Goal: Check status

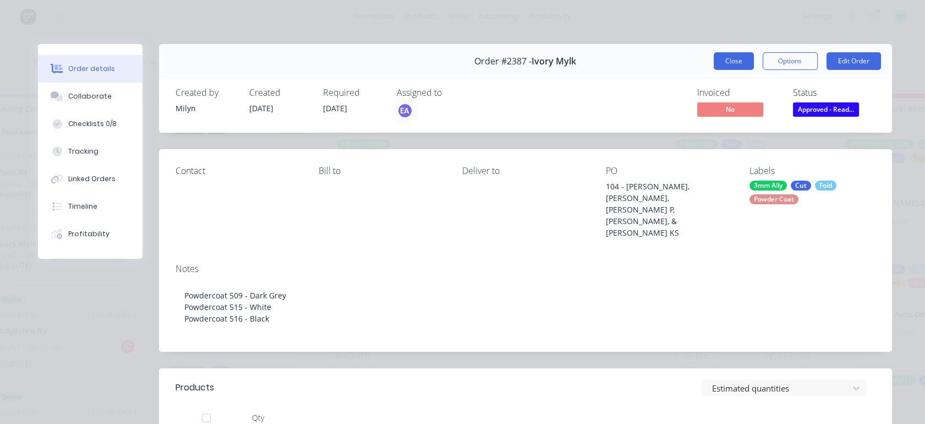
scroll to position [58, 0]
click at [728, 59] on button "Close" at bounding box center [733, 61] width 40 height 18
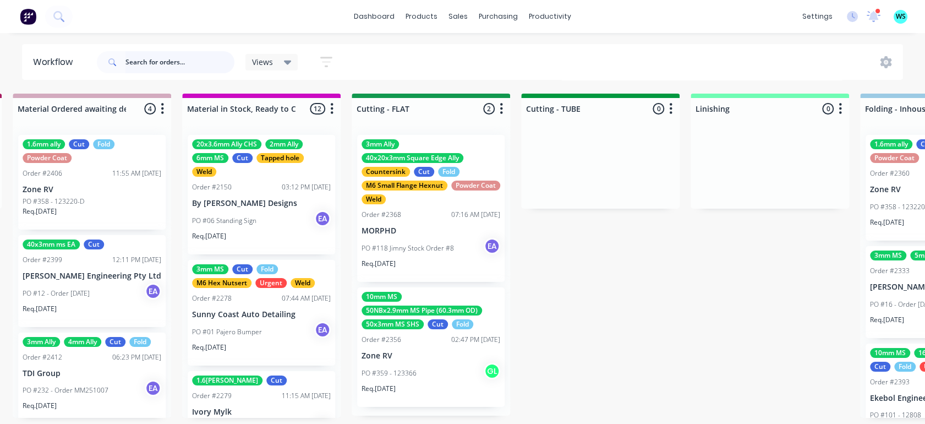
scroll to position [0, 1895]
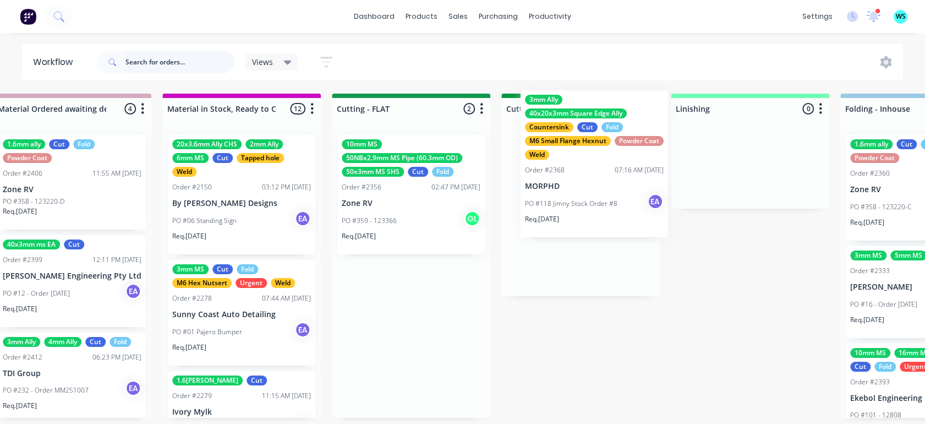
drag, startPoint x: 411, startPoint y: 170, endPoint x: 596, endPoint y: 128, distance: 189.5
click at [596, 128] on div "Submitted 13 Status colour #273444 hex #273444 Save Cancel Summaries Total orde…" at bounding box center [370, 262] width 4547 height 336
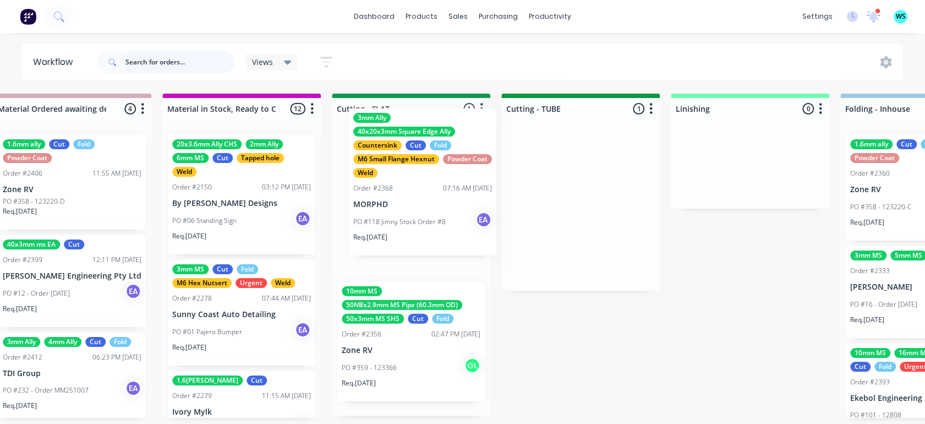
drag, startPoint x: 575, startPoint y: 186, endPoint x: 391, endPoint y: 189, distance: 184.3
click at [400, 162] on div "Submitted 13 Status colour #273444 hex #273444 Save Cancel Summaries Total orde…" at bounding box center [370, 262] width 4547 height 336
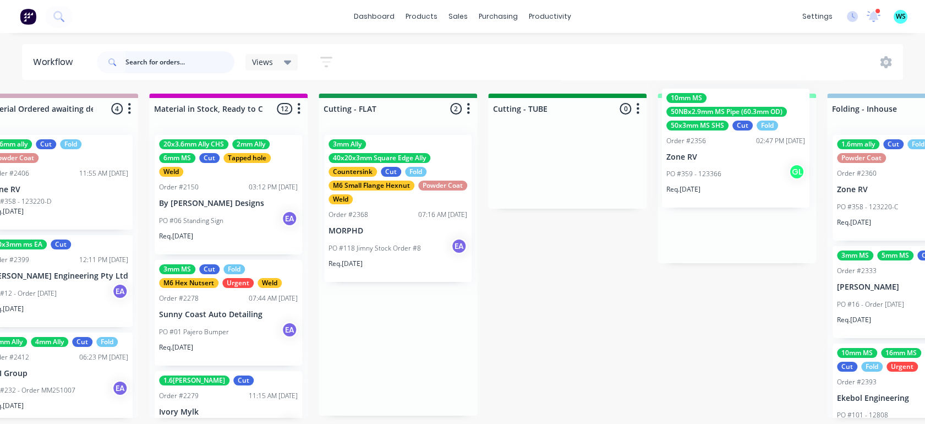
scroll to position [0, 1914]
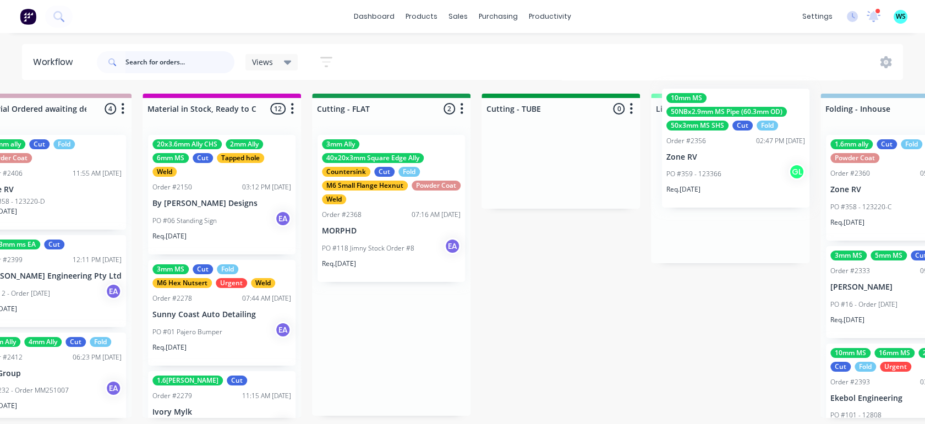
drag, startPoint x: 379, startPoint y: 368, endPoint x: 697, endPoint y: 182, distance: 368.6
click at [697, 182] on div "Submitted 13 Status colour #273444 hex #273444 Save Cancel Summaries Total orde…" at bounding box center [350, 262] width 4547 height 336
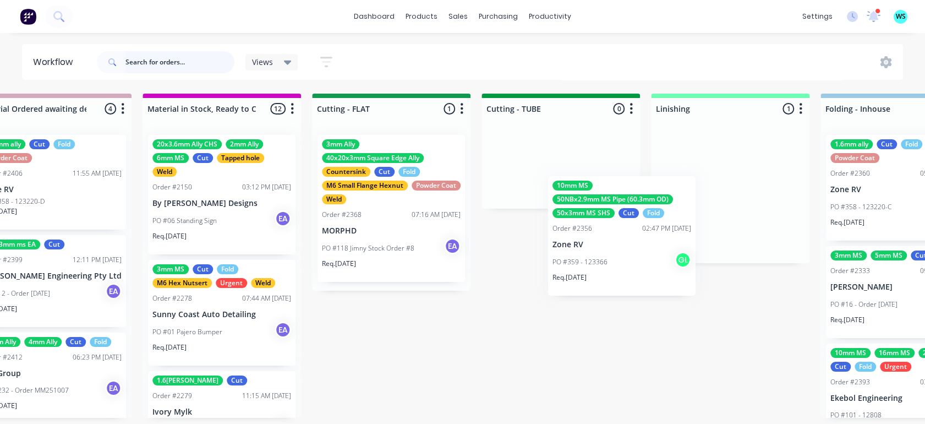
scroll to position [0, 1915]
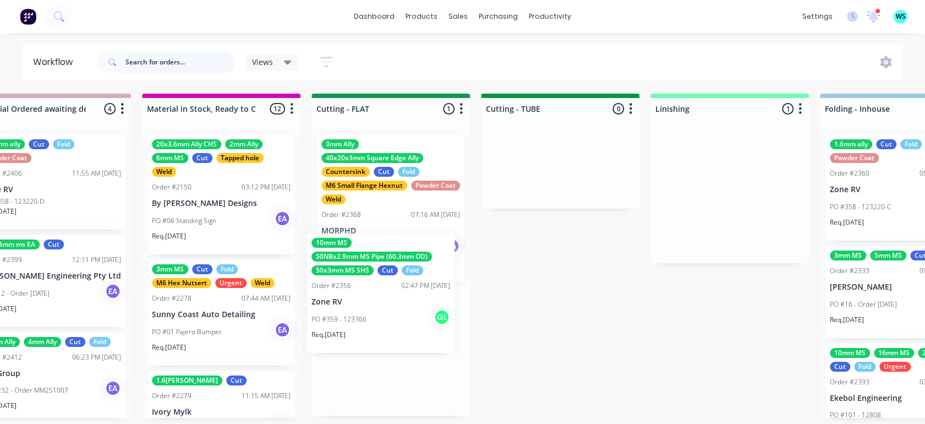
drag, startPoint x: 709, startPoint y: 194, endPoint x: 355, endPoint y: 296, distance: 368.7
click at [355, 296] on div "Submitted 13 Status colour #273444 hex #273444 Save Cancel Summaries Total orde…" at bounding box center [350, 262] width 4547 height 336
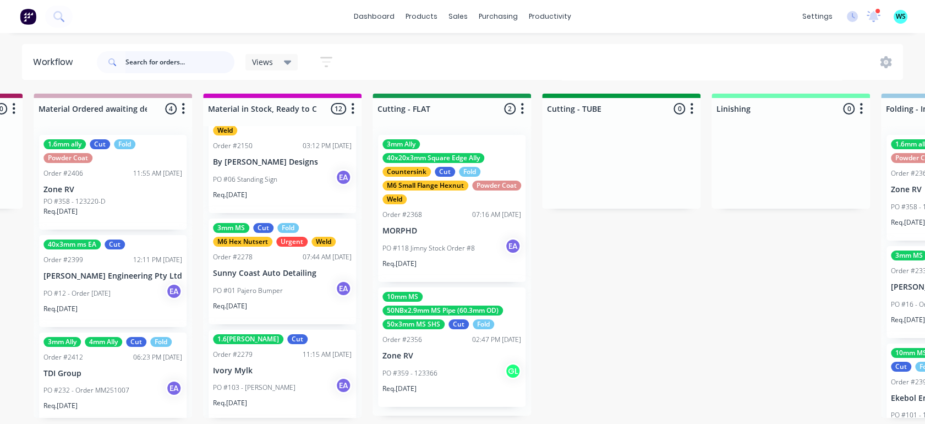
scroll to position [61, 0]
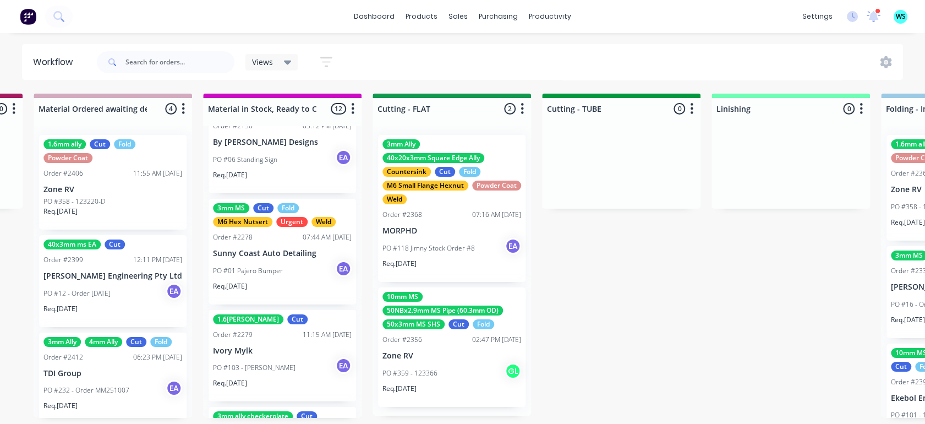
click at [255, 387] on div "Req. [DATE]" at bounding box center [282, 387] width 139 height 19
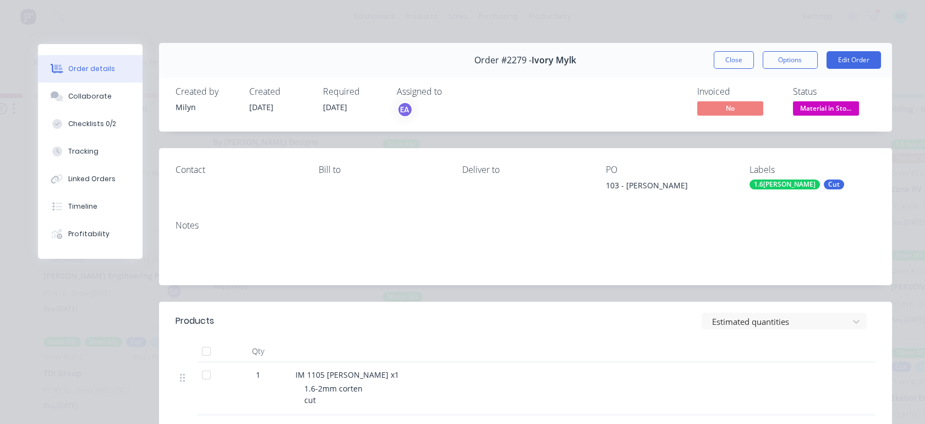
scroll to position [0, 0]
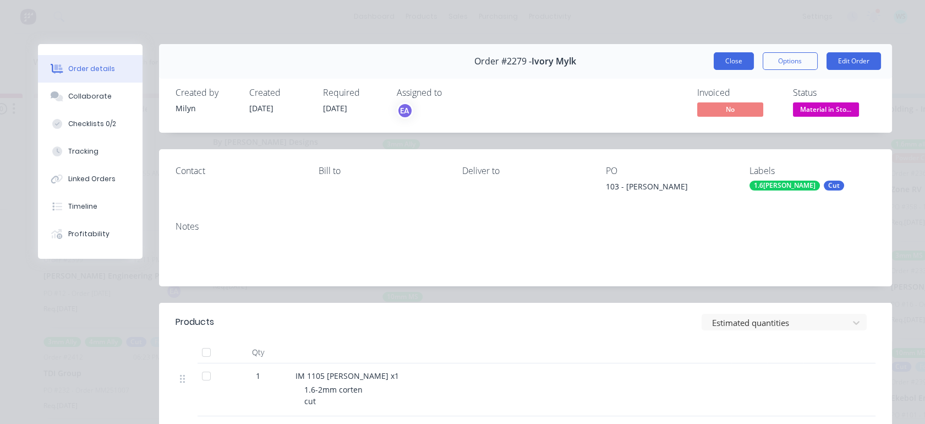
click at [718, 69] on button "Close" at bounding box center [733, 61] width 40 height 18
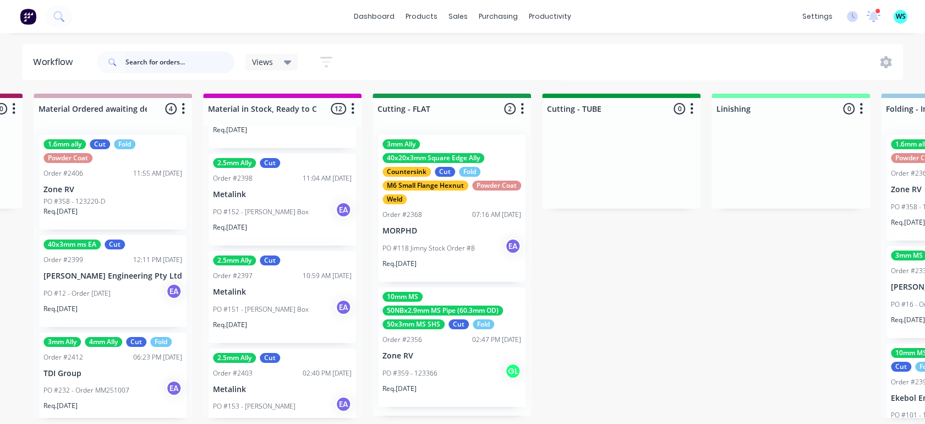
scroll to position [956, 0]
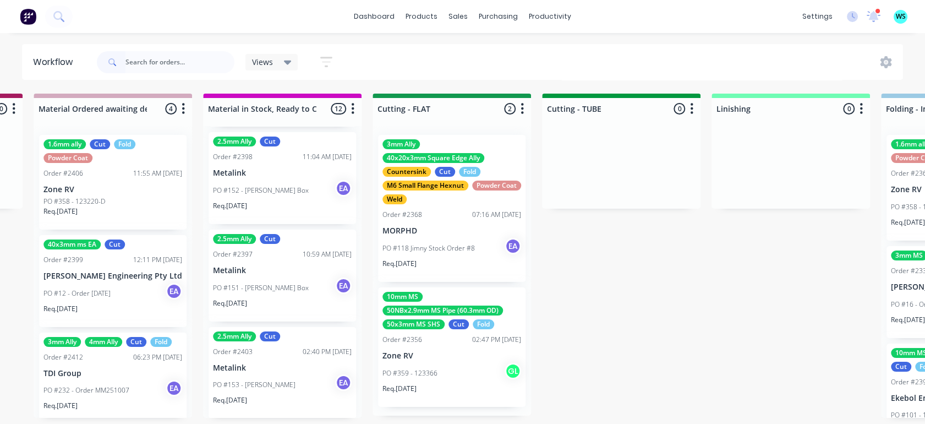
click at [449, 250] on p "PO #118 Jimny Stock Order #8" at bounding box center [428, 248] width 92 height 10
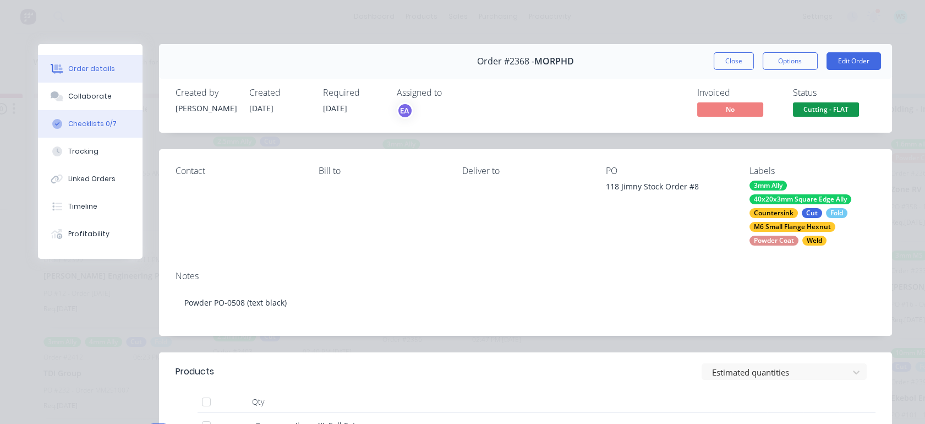
click at [89, 123] on div "Checklists 0/7" at bounding box center [92, 124] width 48 height 10
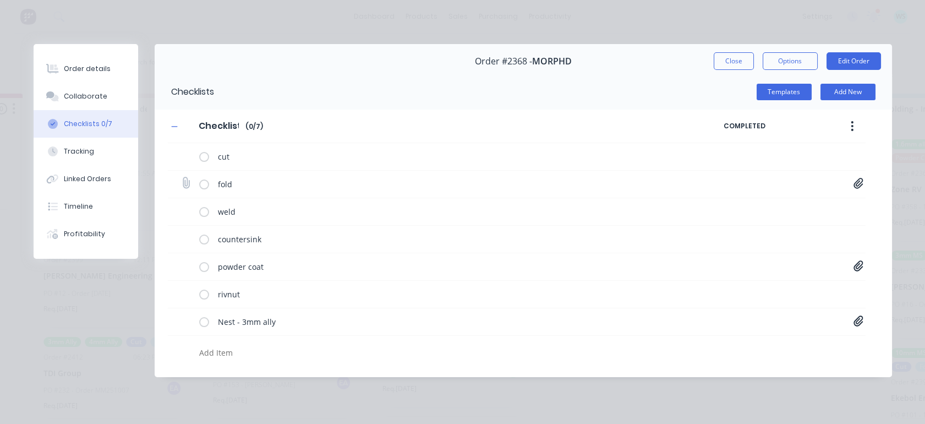
click at [861, 182] on icon at bounding box center [858, 183] width 10 height 11
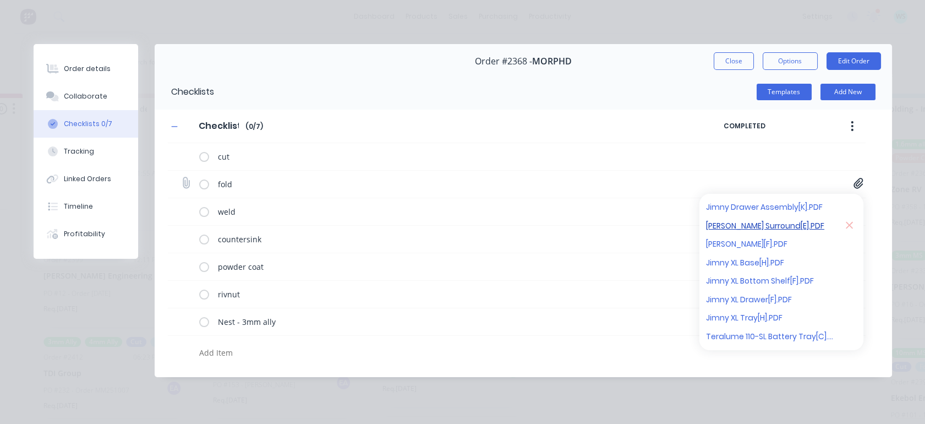
click at [764, 227] on link "[PERSON_NAME] Surround[E].PDF" at bounding box center [770, 225] width 128 height 12
click at [728, 57] on button "Close" at bounding box center [733, 61] width 40 height 18
type textarea "x"
